Goal: Task Accomplishment & Management: Complete application form

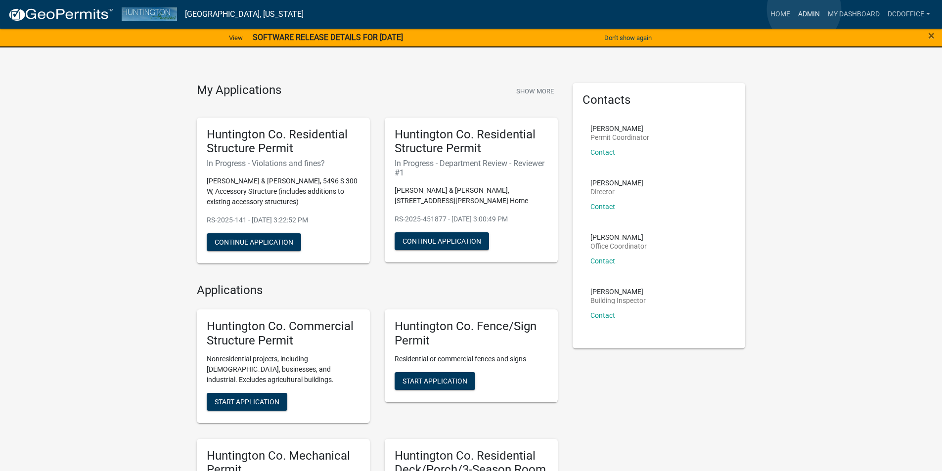
click at [804, 9] on link "Admin" at bounding box center [810, 14] width 30 height 19
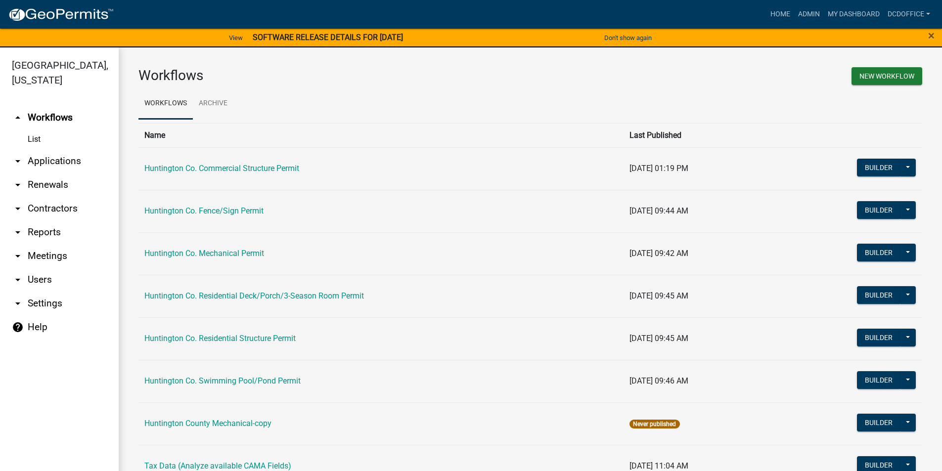
click at [40, 156] on link "arrow_drop_down Applications" at bounding box center [59, 161] width 119 height 24
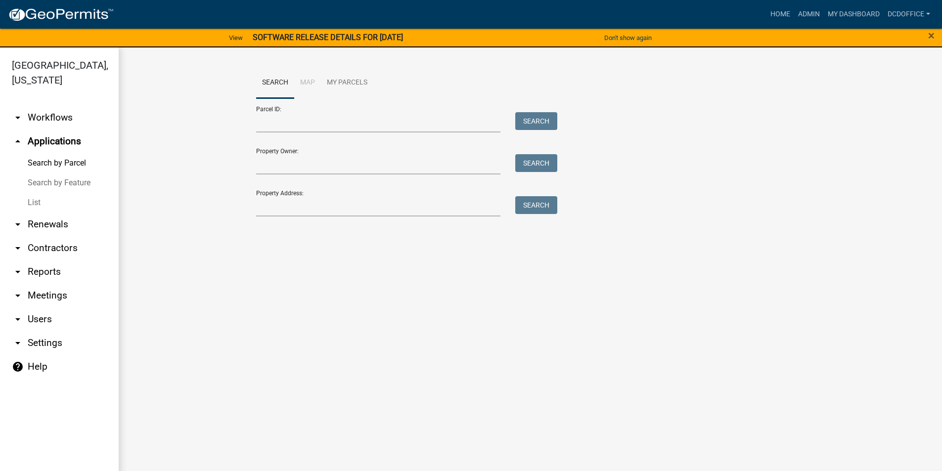
click at [40, 197] on link "List" at bounding box center [59, 203] width 119 height 20
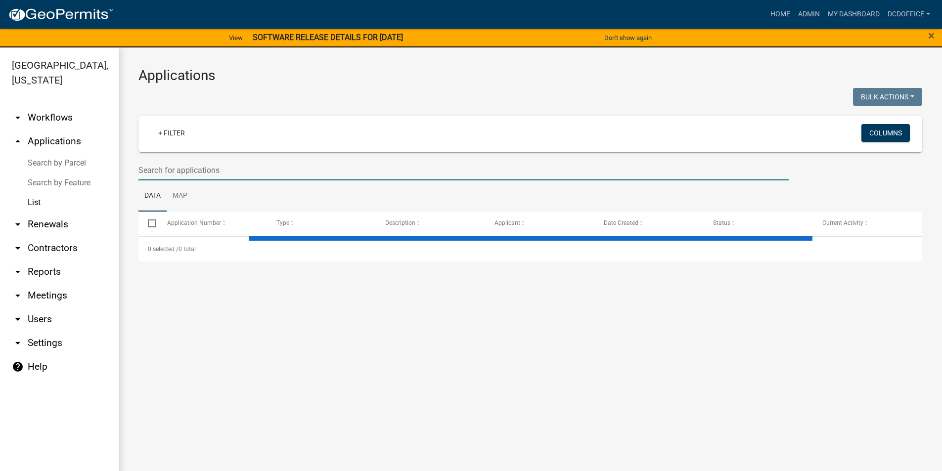
click at [268, 170] on input "text" at bounding box center [464, 170] width 651 height 20
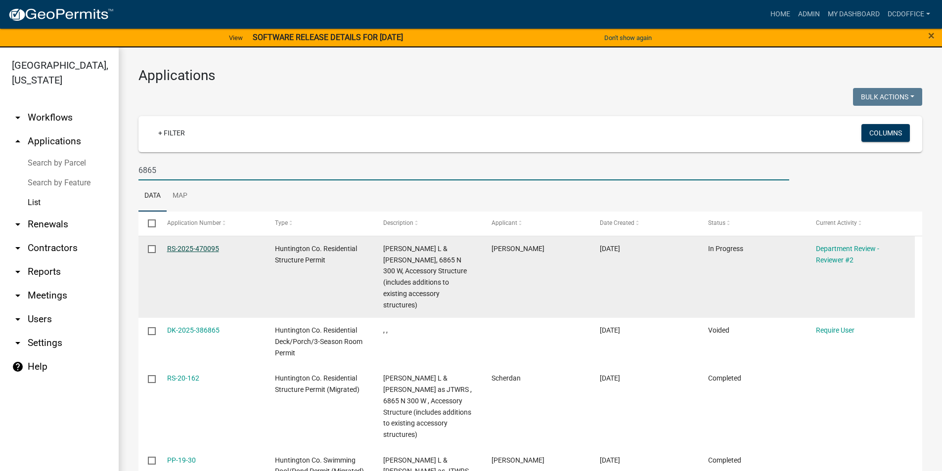
type input "6865"
click at [196, 247] on link "RS-2025-470095" at bounding box center [193, 249] width 52 height 8
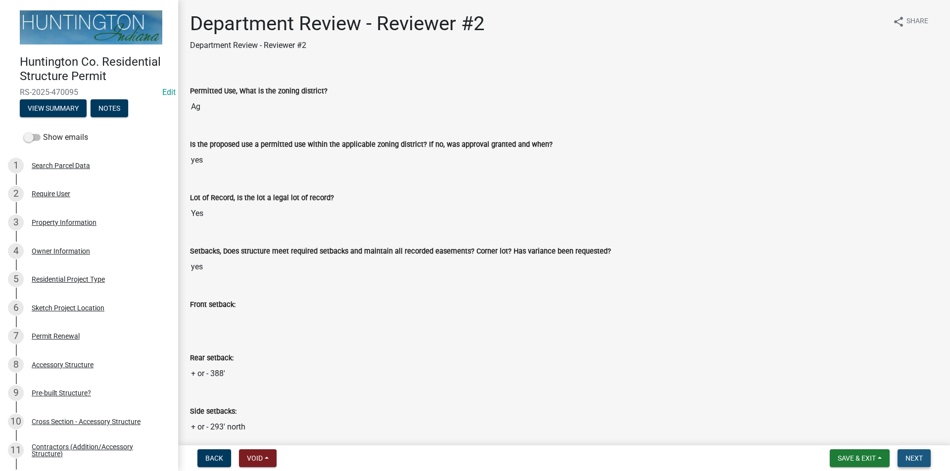
click at [921, 457] on span "Next" at bounding box center [913, 459] width 17 height 8
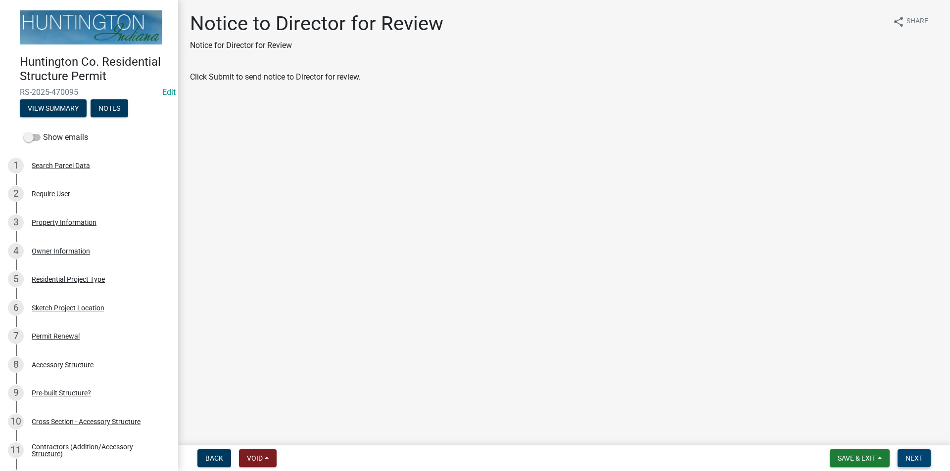
click at [909, 459] on span "Next" at bounding box center [913, 459] width 17 height 8
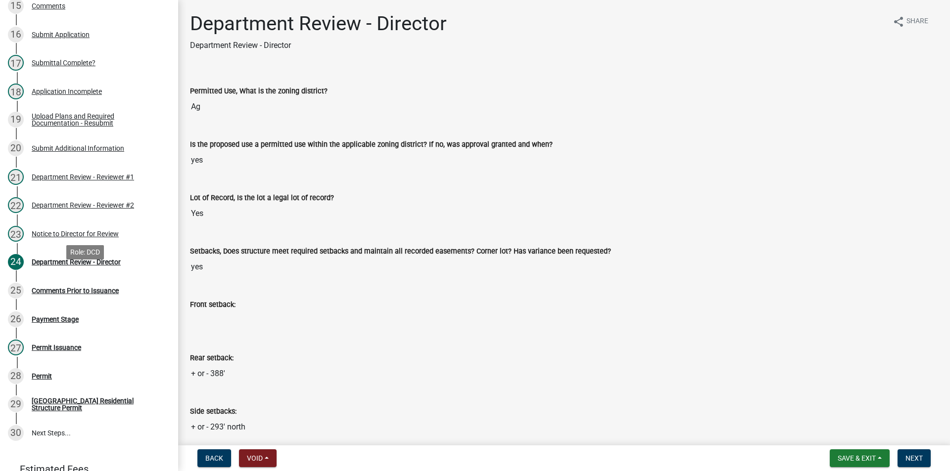
scroll to position [625, 0]
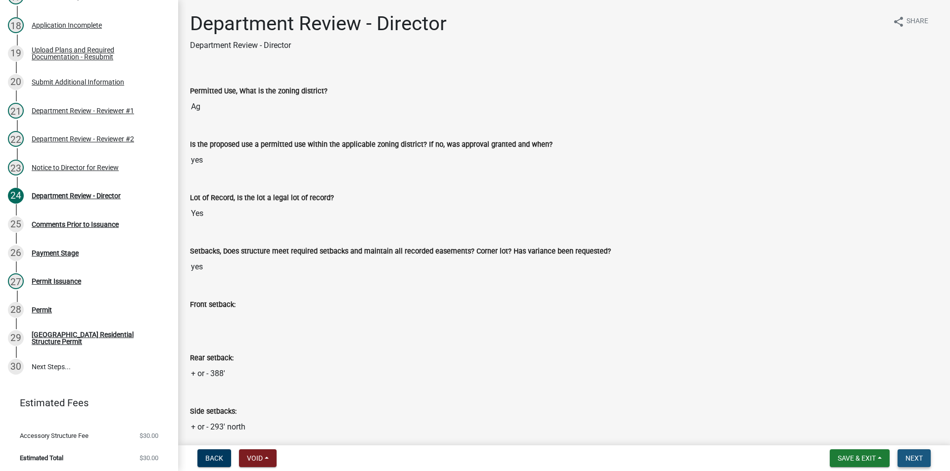
click at [911, 455] on span "Next" at bounding box center [913, 459] width 17 height 8
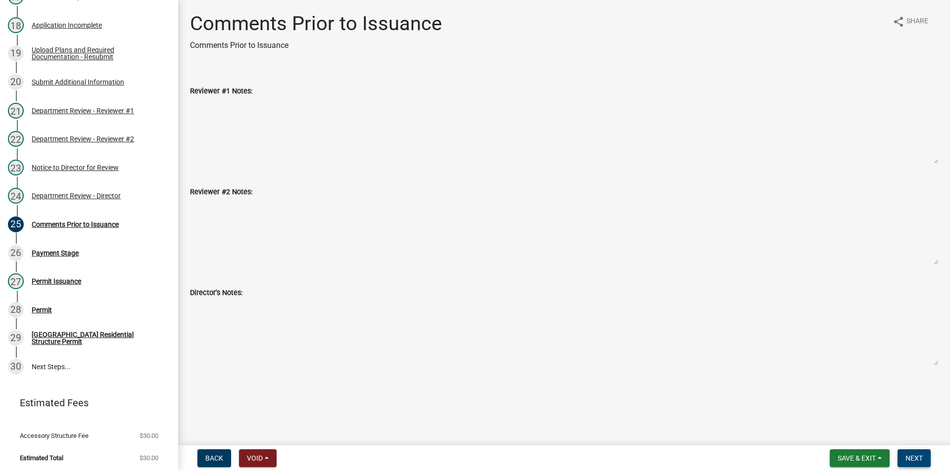
click at [907, 454] on button "Next" at bounding box center [913, 459] width 33 height 18
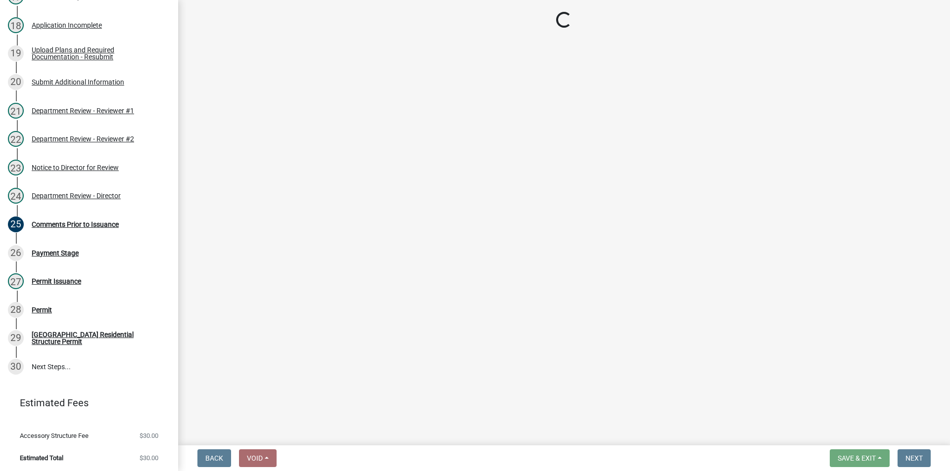
select select "3: 3"
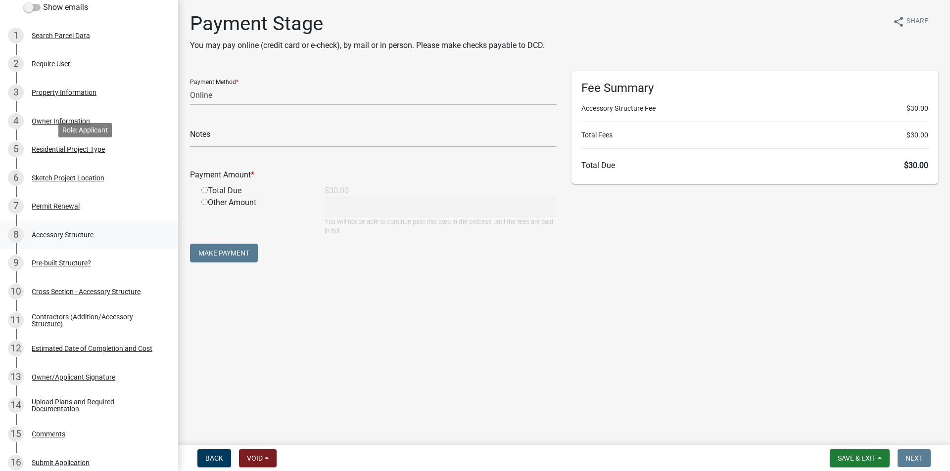
scroll to position [0, 0]
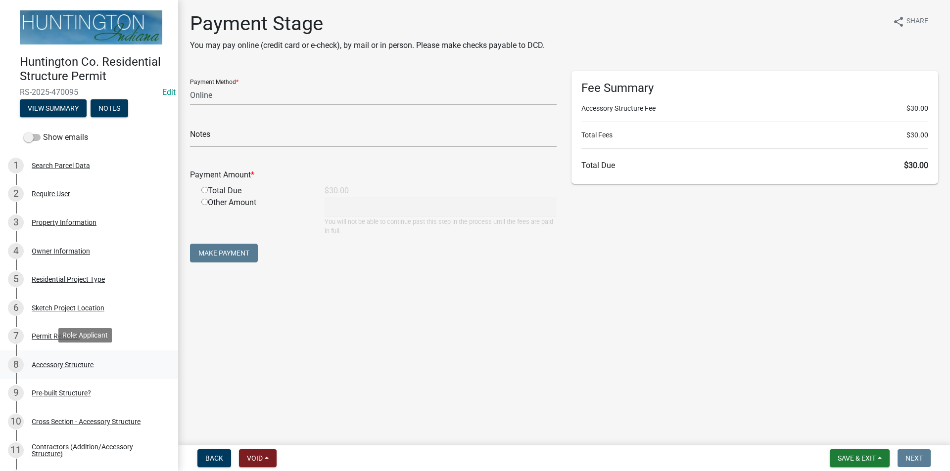
click at [47, 362] on div "Accessory Structure" at bounding box center [63, 365] width 62 height 7
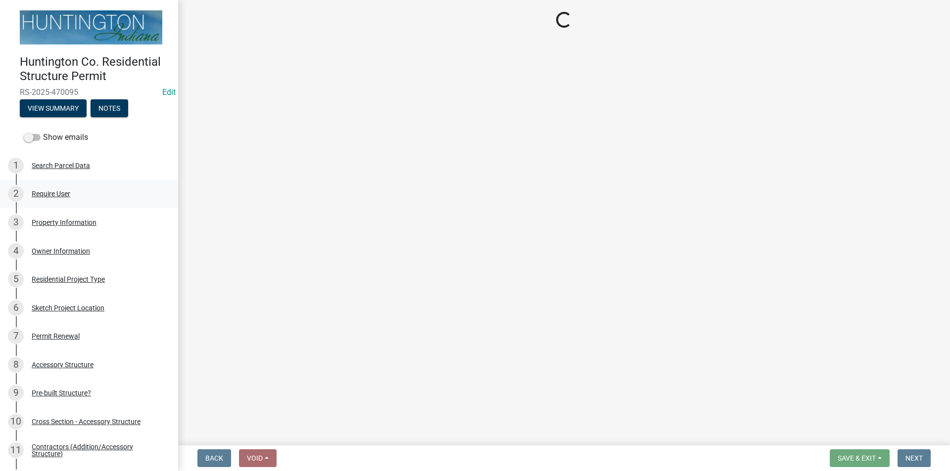
select select "5e1a77ba-05e0-44db-8c9d-865befc32346"
select select "28fb91a8-ea3f-4f99-8887-245e0e2d04b0"
select select "b13dc926-991e-4e5f-bffc-d00822840ec1"
select select "e88b1875-137a-4a9f-a5b6-d9cbc438664c"
select select "e290cb59-fde3-4413-9642-22cae6324ace"
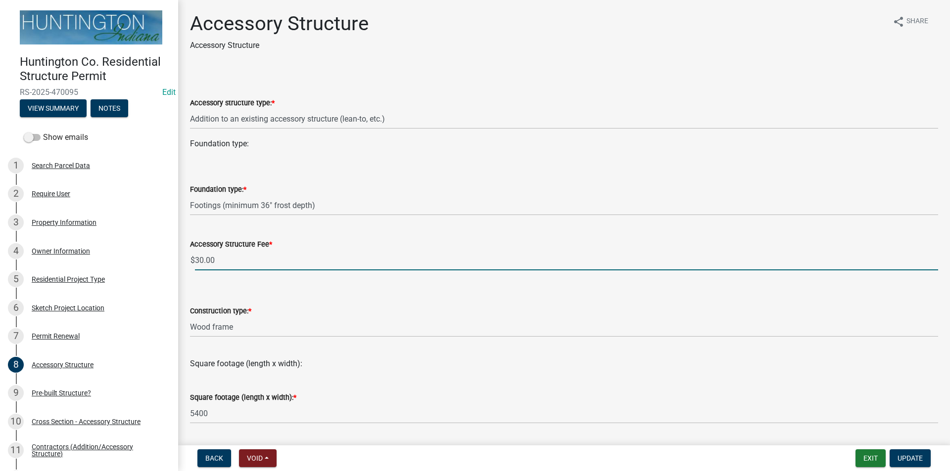
drag, startPoint x: 227, startPoint y: 264, endPoint x: 193, endPoint y: 249, distance: 37.0
click at [193, 249] on div "Accessory Structure Fee * $ 30.00" at bounding box center [564, 248] width 748 height 46
type input "15.00"
click at [911, 460] on span "Update" at bounding box center [909, 459] width 25 height 8
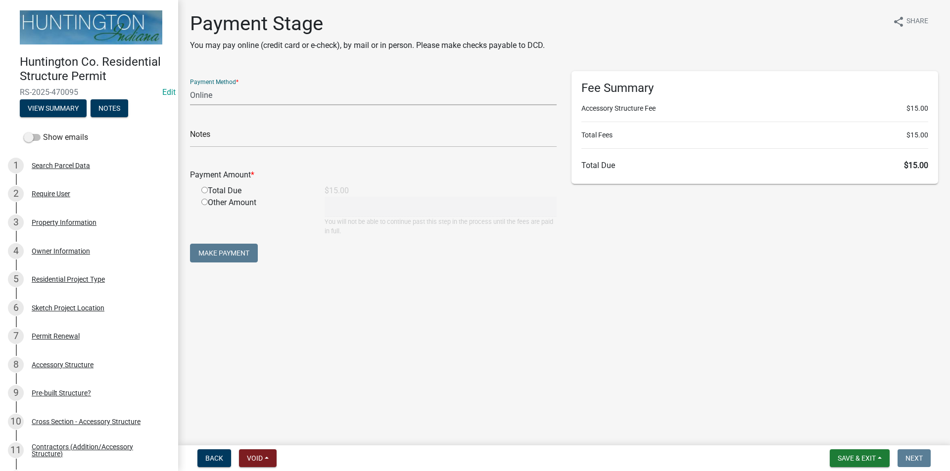
click at [239, 94] on select "Credit Card POS Check Cash Online" at bounding box center [373, 95] width 367 height 20
select select "2: 1"
click at [190, 85] on select "Credit Card POS Check Cash Online" at bounding box center [373, 95] width 367 height 20
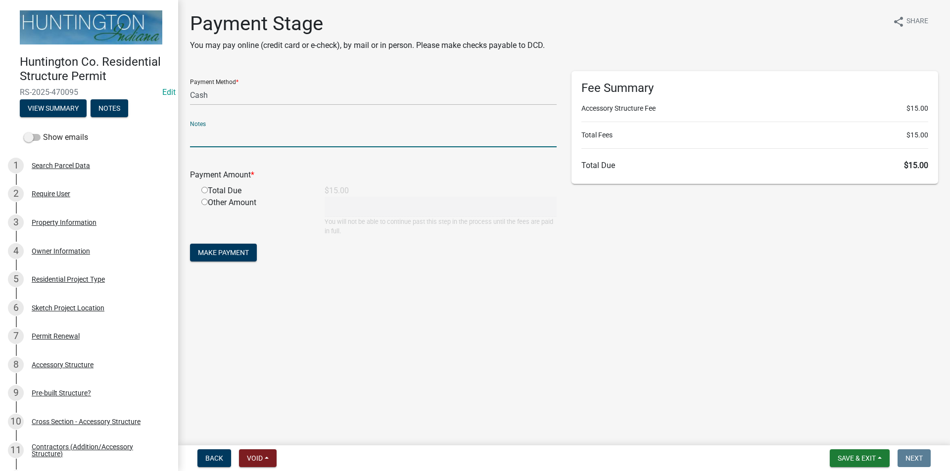
click at [220, 141] on input "text" at bounding box center [373, 137] width 367 height 20
type input "36728"
click at [205, 188] on input "radio" at bounding box center [204, 190] width 6 height 6
radio input "true"
type input "15"
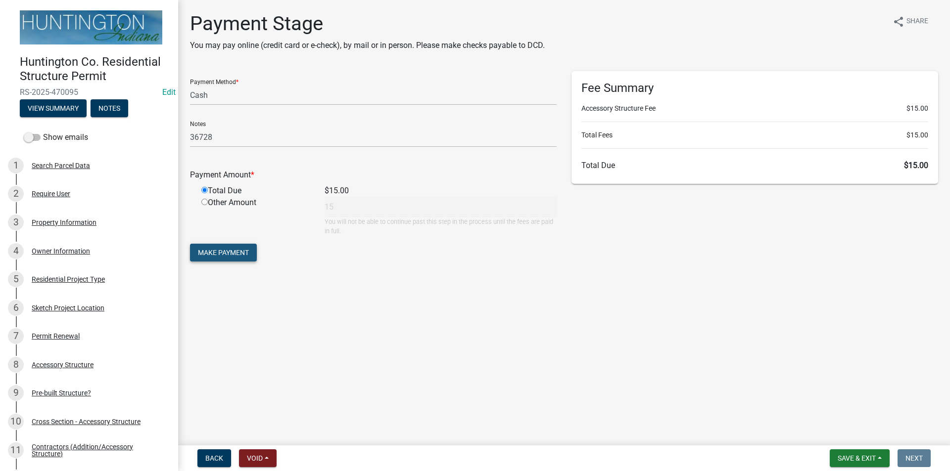
click at [232, 245] on button "Make Payment" at bounding box center [223, 253] width 67 height 18
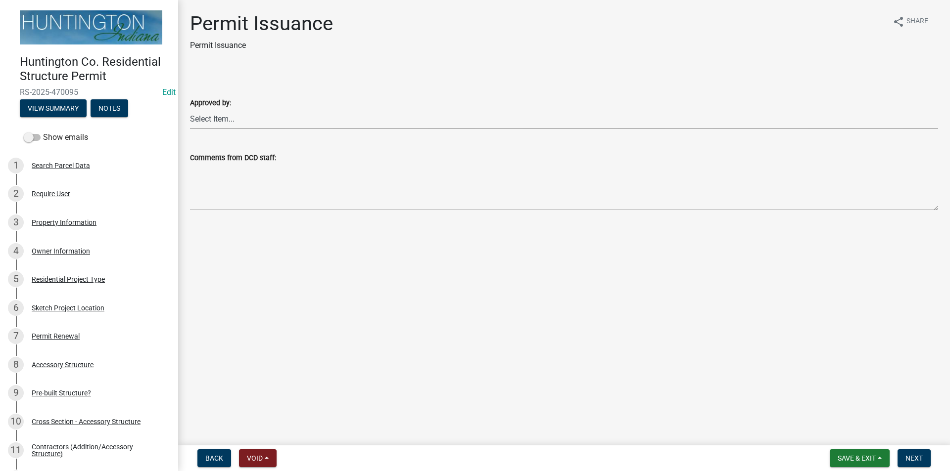
click at [217, 122] on select "Select Item... [PERSON_NAME] [PERSON_NAME] [PERSON_NAME] [PERSON_NAME]" at bounding box center [564, 119] width 748 height 20
click at [190, 109] on select "Select Item... [PERSON_NAME] [PERSON_NAME] [PERSON_NAME] [PERSON_NAME]" at bounding box center [564, 119] width 748 height 20
select select "cc8bb435-ea07-44aa-b5a4-aff1abb1e5ec"
click at [910, 463] on button "Next" at bounding box center [913, 459] width 33 height 18
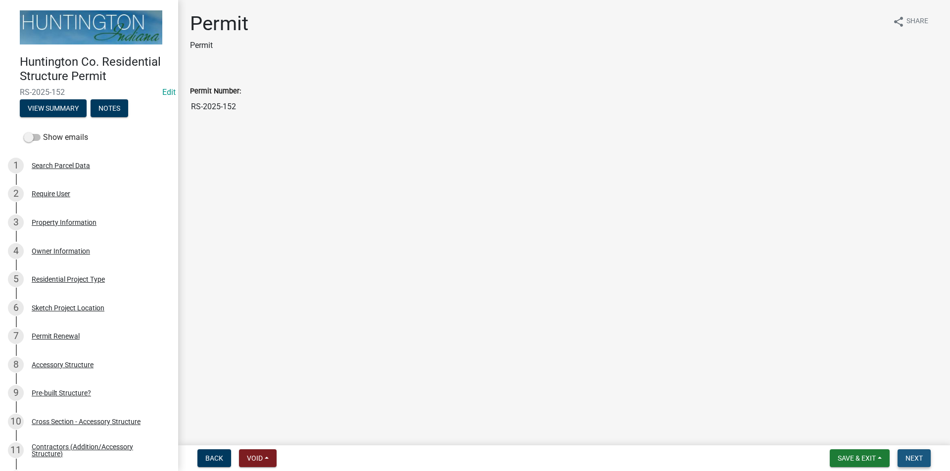
click at [914, 455] on span "Next" at bounding box center [913, 459] width 17 height 8
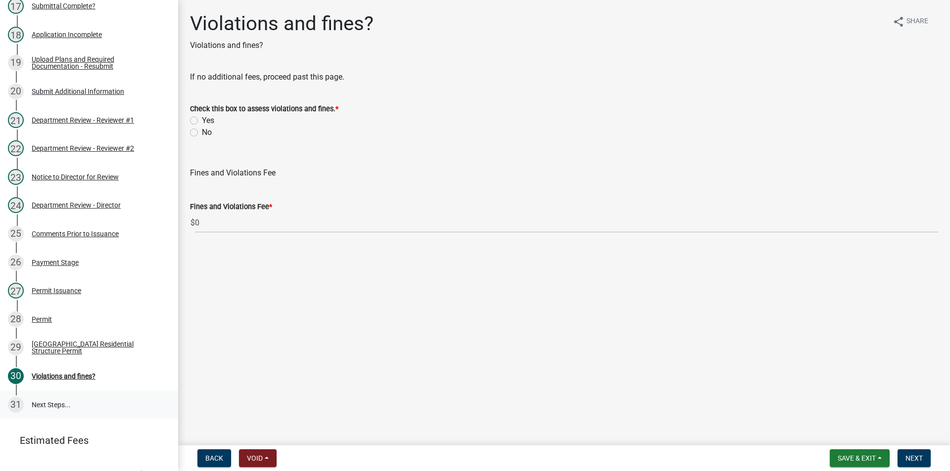
scroll to position [654, 0]
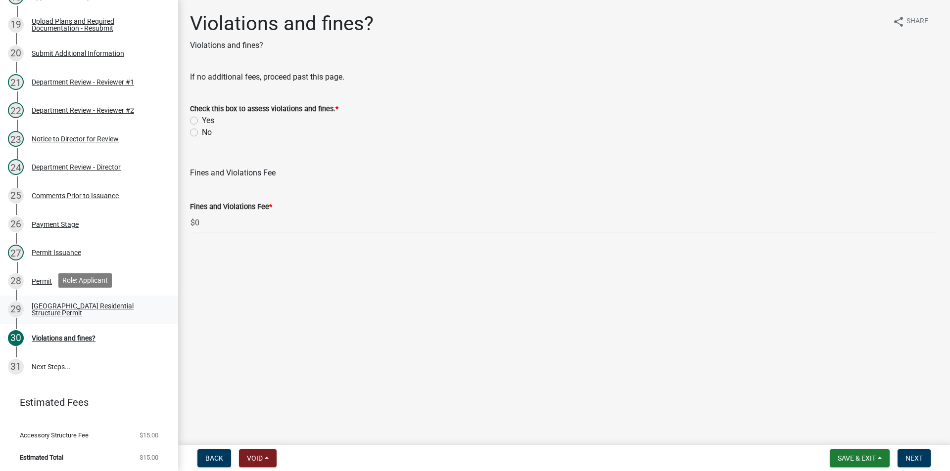
click at [70, 304] on div "[GEOGRAPHIC_DATA] Residential Structure Permit" at bounding box center [97, 310] width 131 height 14
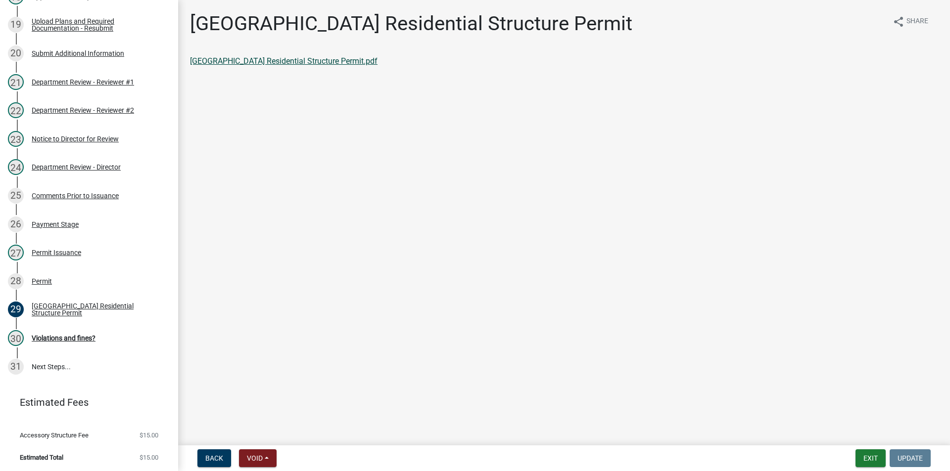
click at [255, 63] on link "[GEOGRAPHIC_DATA] Residential Structure Permit.pdf" at bounding box center [284, 60] width 188 height 9
click at [69, 335] on div "Violations and fines?" at bounding box center [64, 338] width 64 height 7
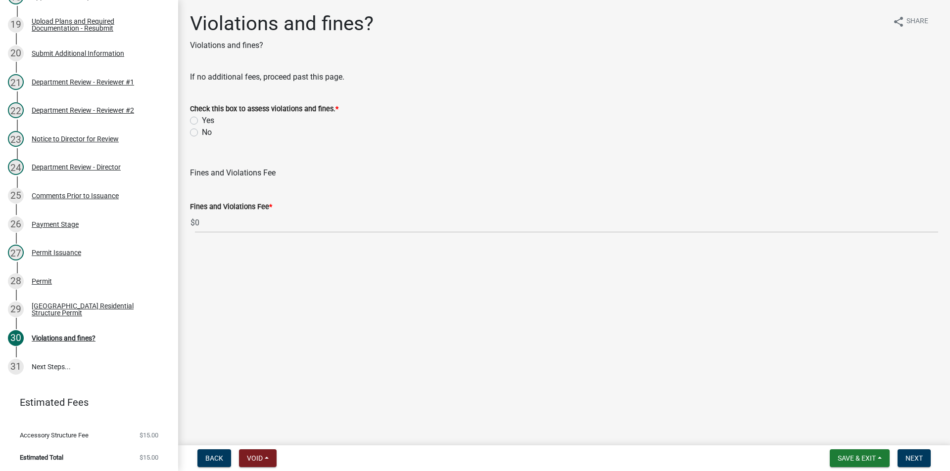
click at [202, 135] on label "No" at bounding box center [207, 133] width 10 height 12
click at [202, 133] on input "No" at bounding box center [205, 130] width 6 height 6
radio input "true"
click at [907, 461] on span "Next" at bounding box center [913, 459] width 17 height 8
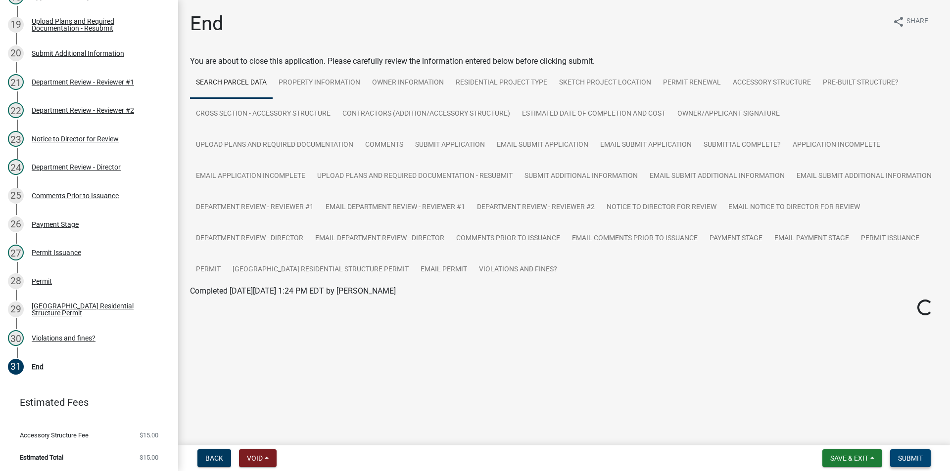
click at [907, 461] on span "Submit" at bounding box center [910, 459] width 25 height 8
